Goal: Understand process/instructions

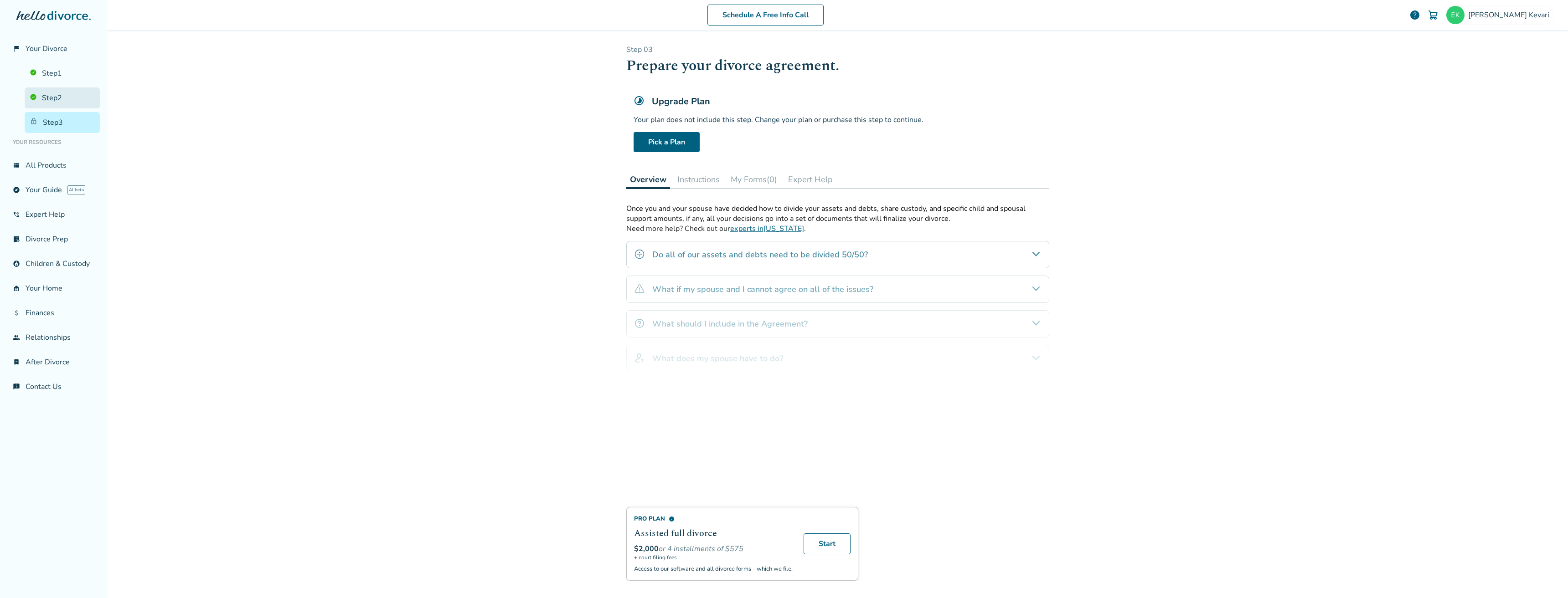
click at [40, 94] on link "Step 2" at bounding box center [62, 98] width 75 height 21
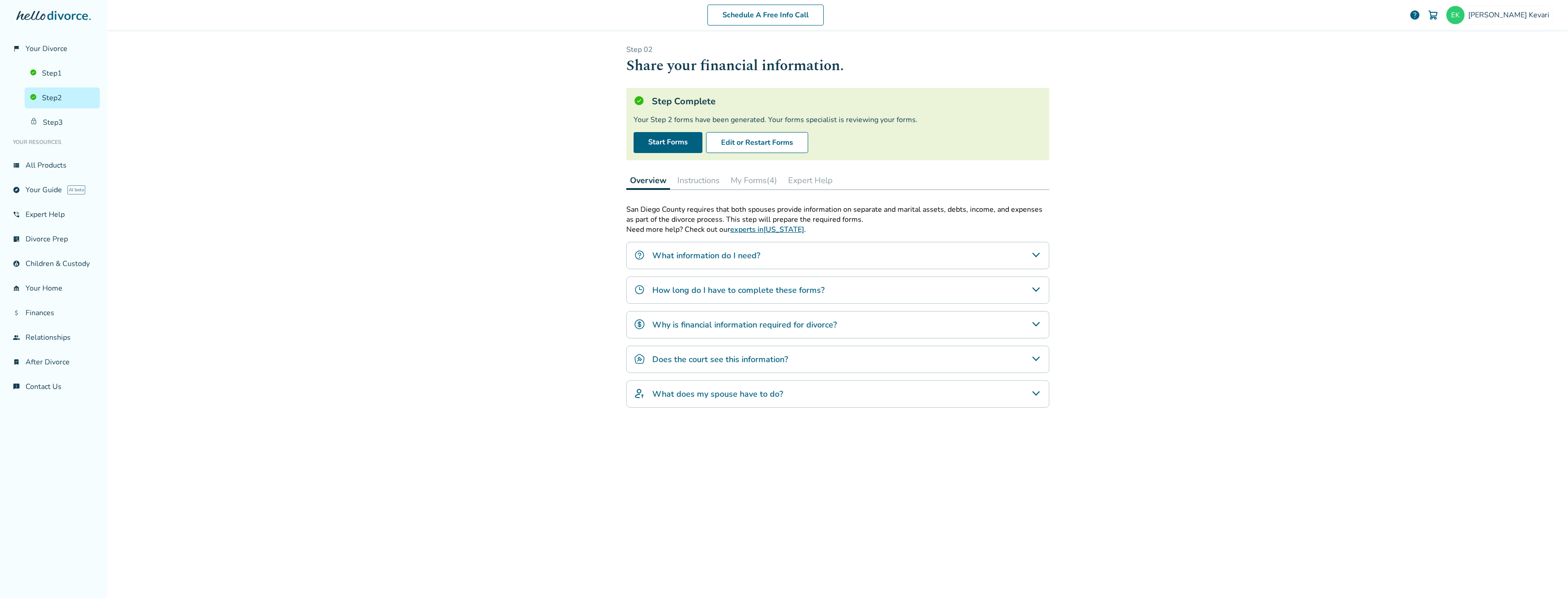
click at [52, 61] on ul "Step 1 Step 2 Step 3" at bounding box center [54, 96] width 93 height 74
click at [757, 176] on button "My Forms (4)" at bounding box center [754, 181] width 54 height 18
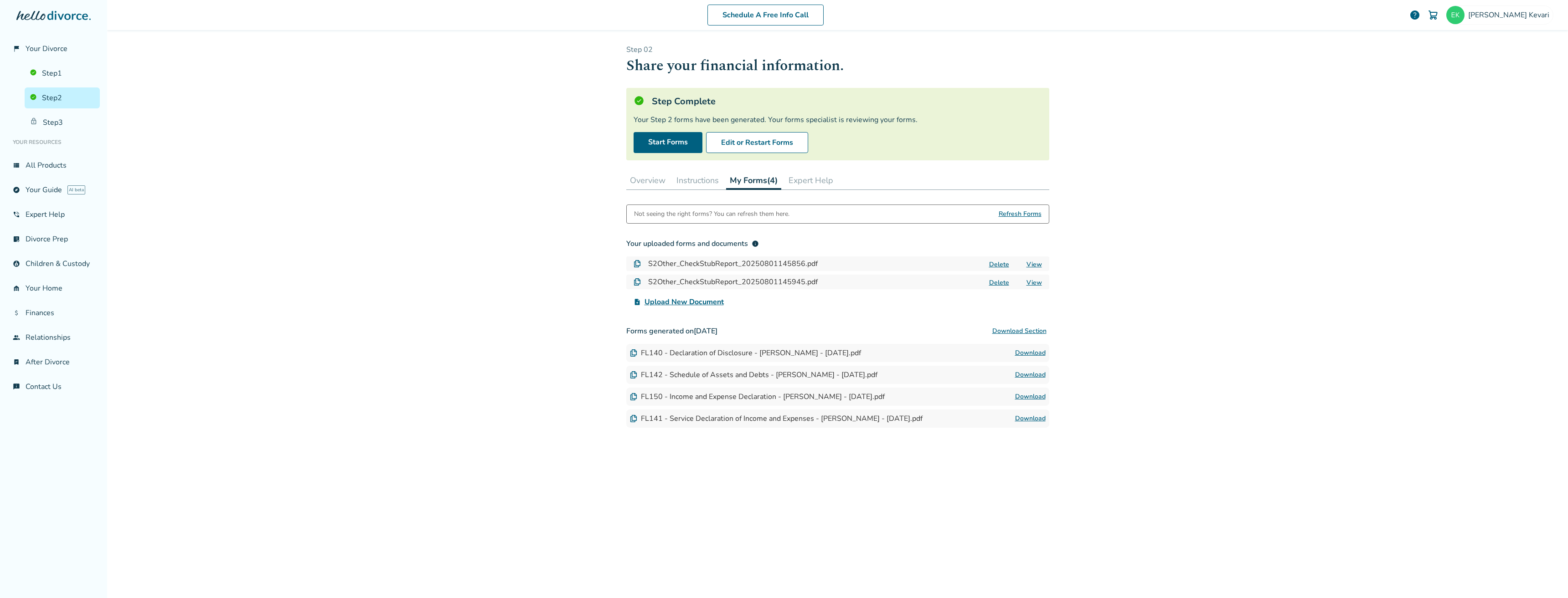
click at [822, 176] on button "Expert Help" at bounding box center [810, 181] width 52 height 18
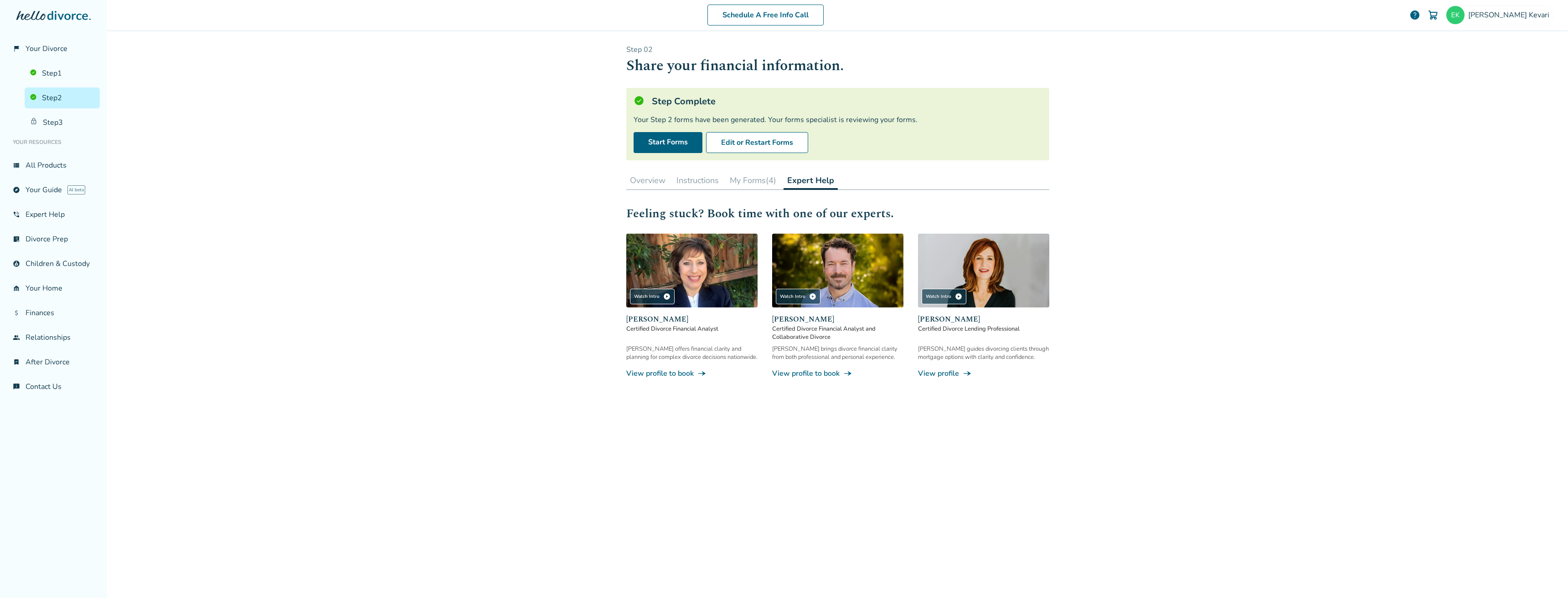
click at [769, 178] on button "My Forms (4)" at bounding box center [753, 181] width 54 height 18
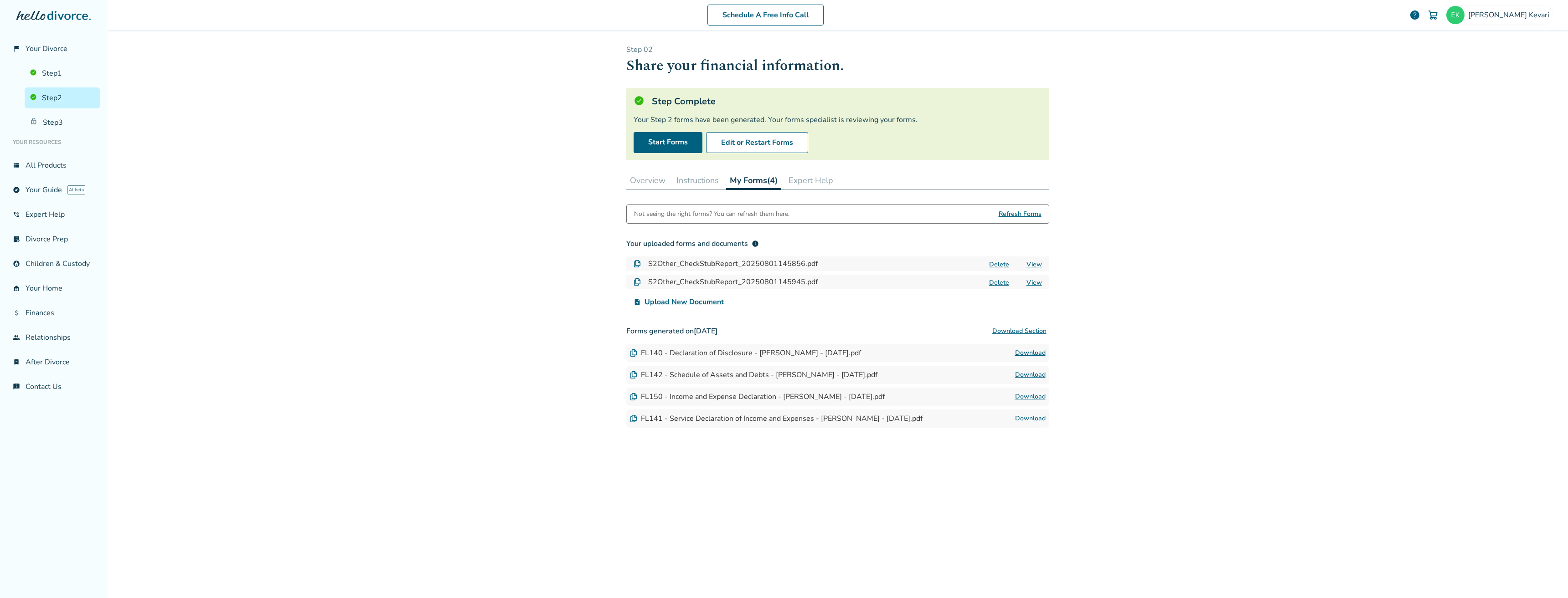
click at [718, 175] on button "Instructions" at bounding box center [698, 181] width 50 height 18
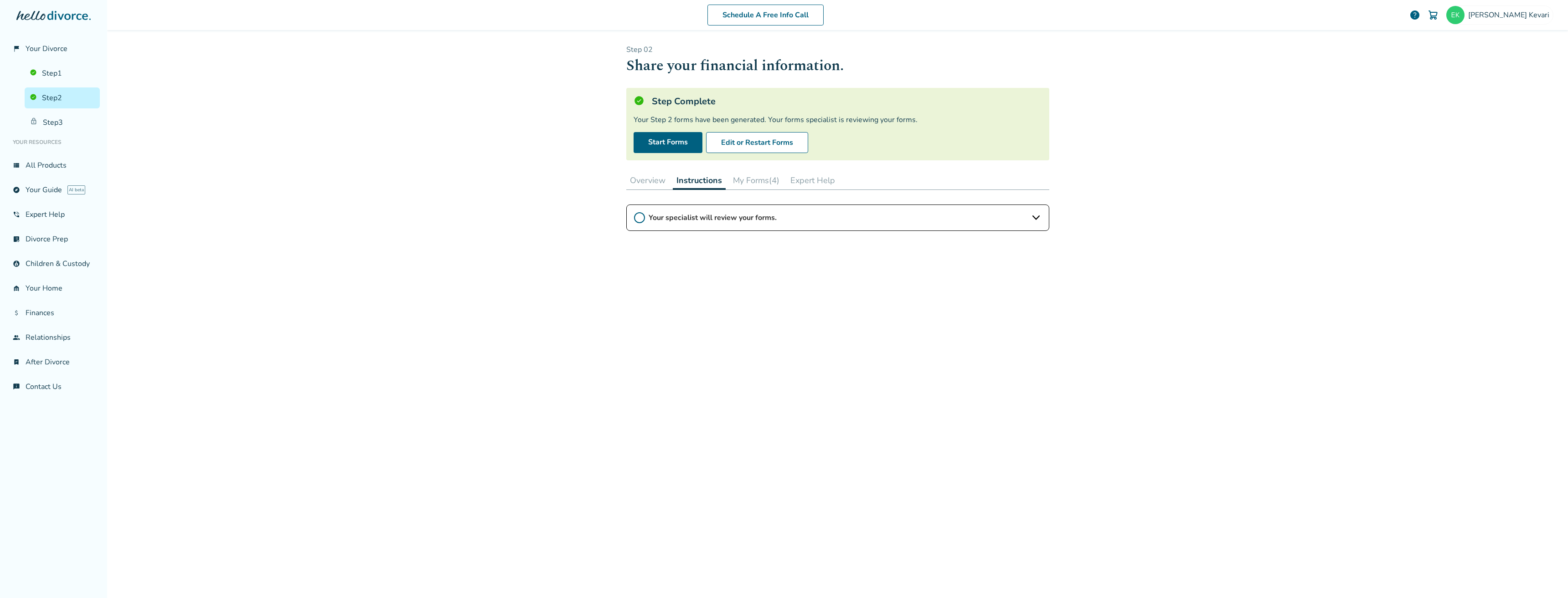
click at [674, 170] on div "Step 0 2 Share your financial information. Step Complete Your Step 2 forms have…" at bounding box center [838, 312] width 423 height 536
click at [644, 176] on button "Overview" at bounding box center [648, 181] width 43 height 18
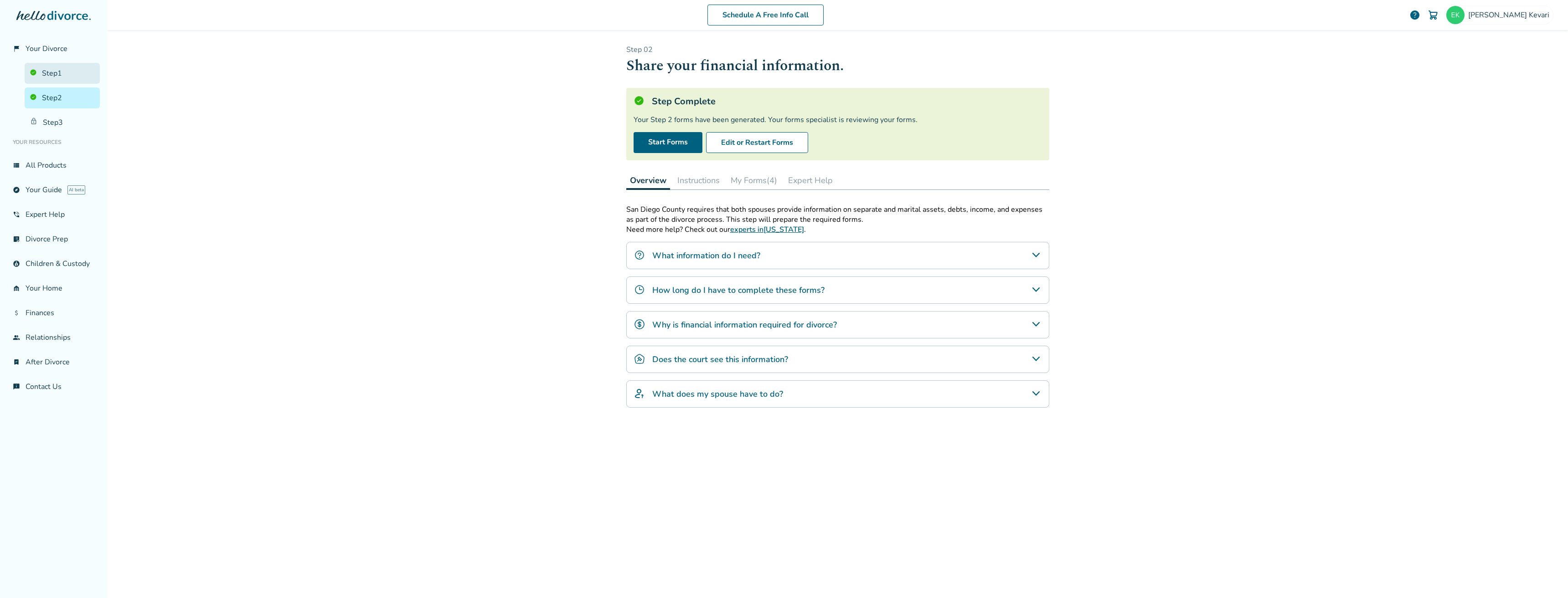
click at [60, 63] on link "Step 1" at bounding box center [62, 73] width 75 height 21
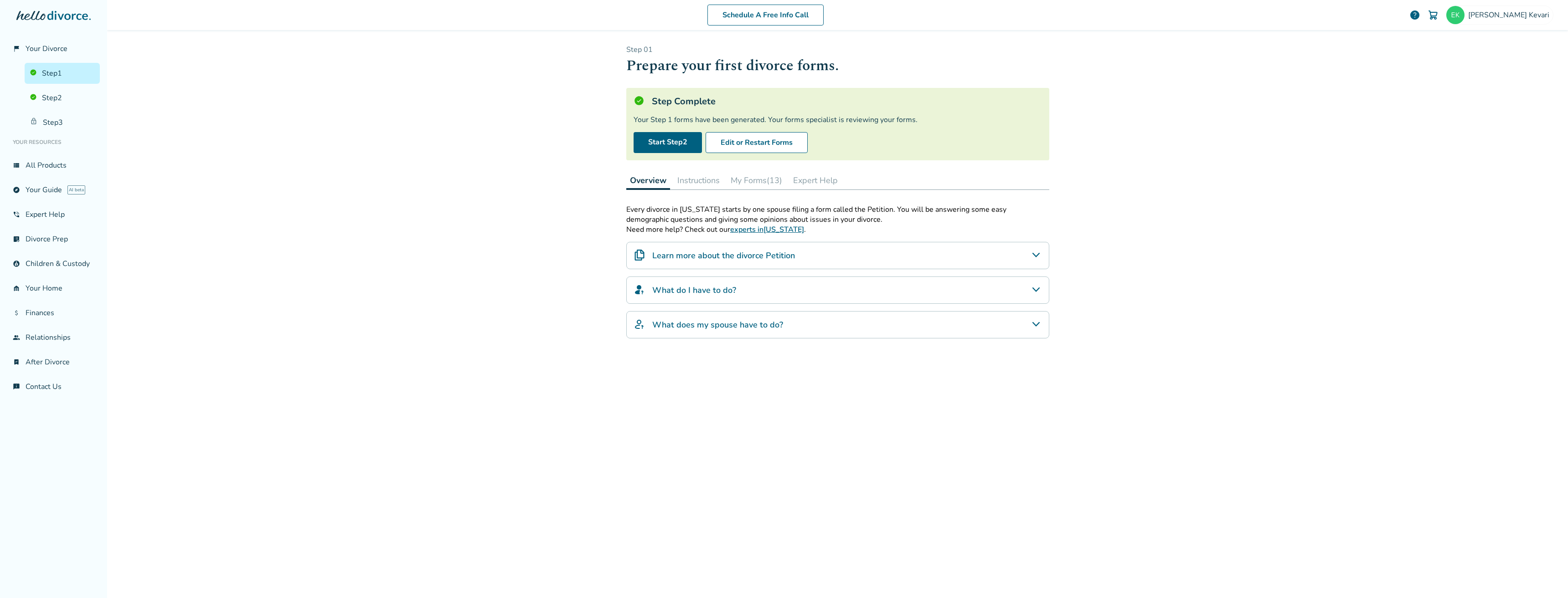
click at [47, 109] on ul "Step 1 Step 2 Step 3" at bounding box center [54, 96] width 93 height 74
click at [46, 120] on link "Step 3" at bounding box center [62, 122] width 75 height 21
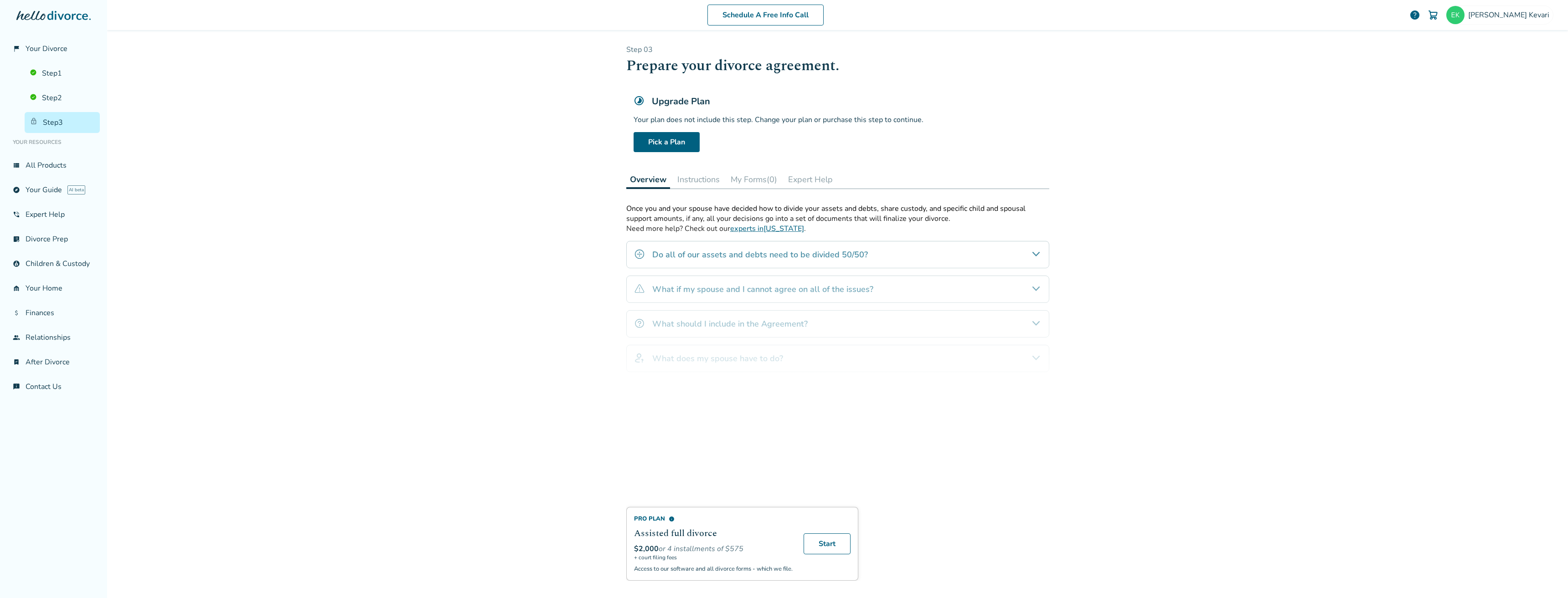
click at [480, 520] on div "Schedule A Free Info Call Erich Kevari help Schedule A Free Call Erich Kevari e…" at bounding box center [838, 299] width 1461 height 598
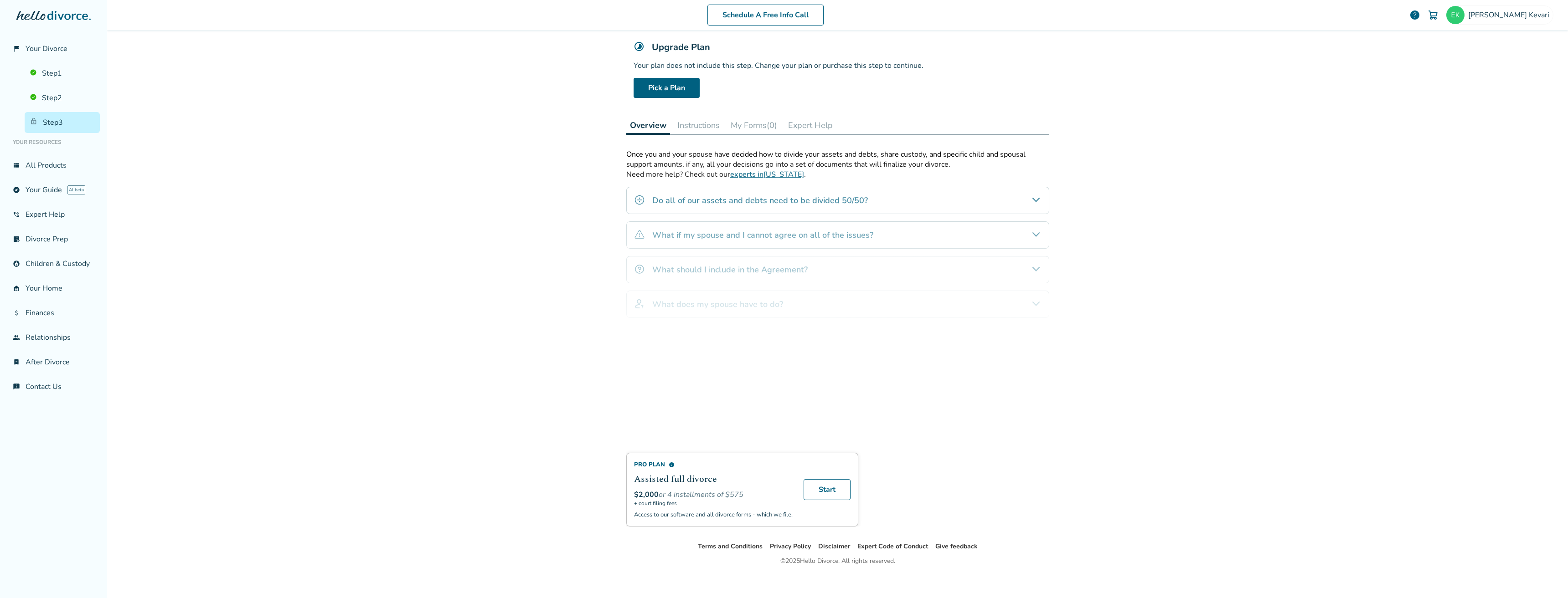
scroll to position [61, 0]
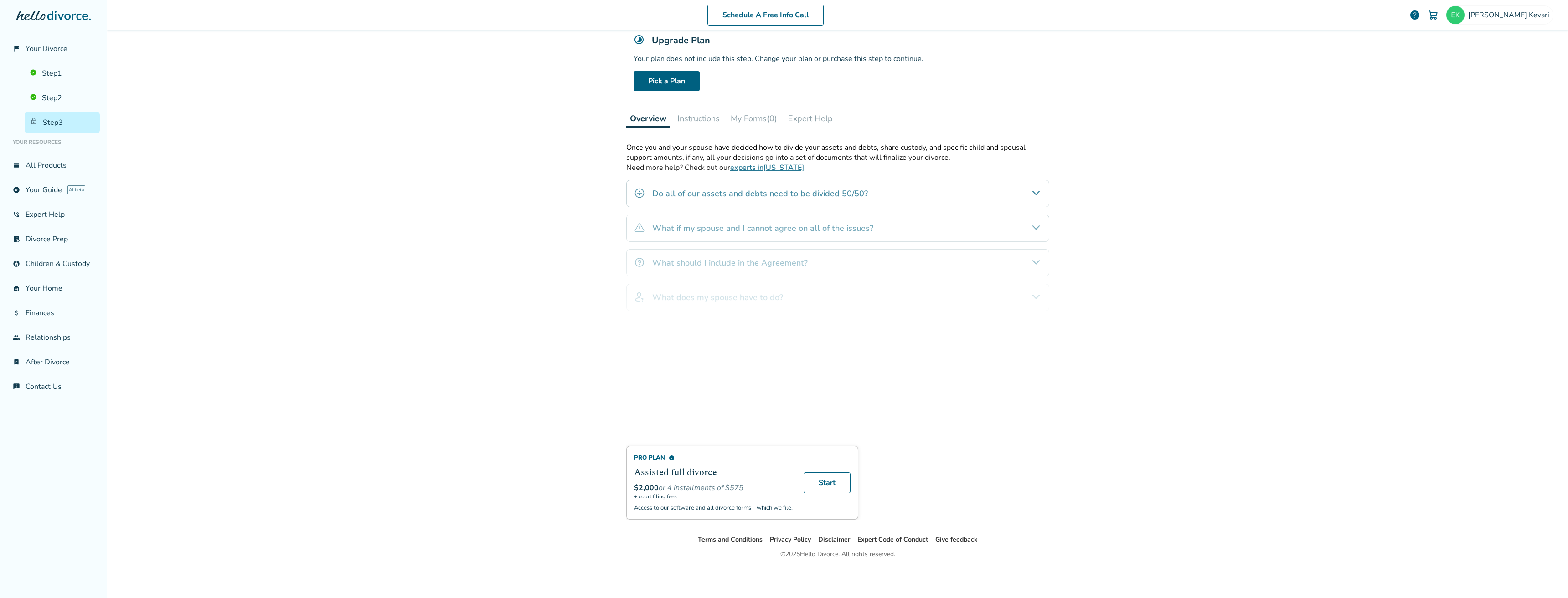
drag, startPoint x: 514, startPoint y: 423, endPoint x: 538, endPoint y: 416, distance: 25.0
